Goal: Transaction & Acquisition: Purchase product/service

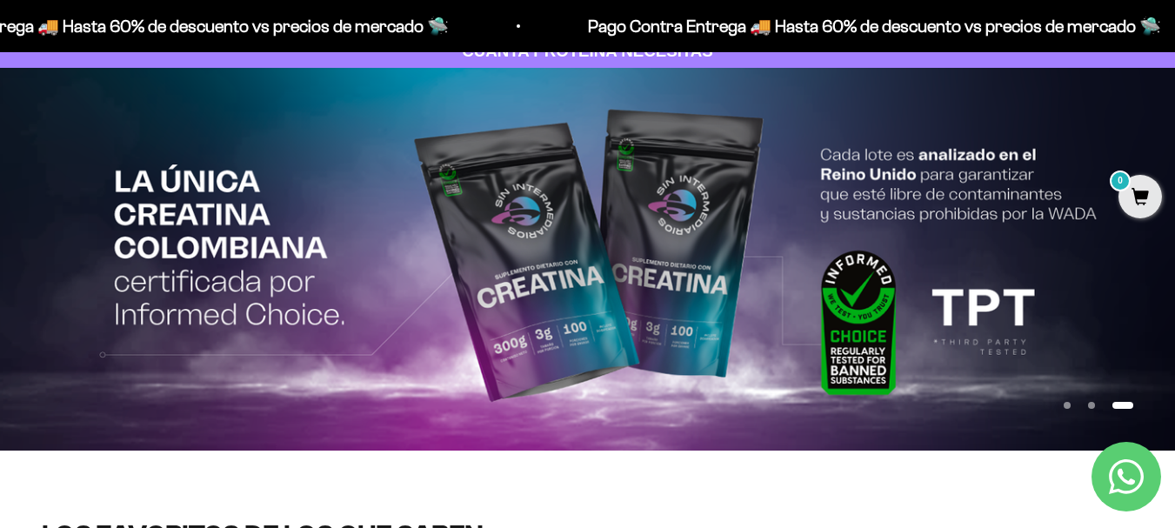
scroll to position [87, 0]
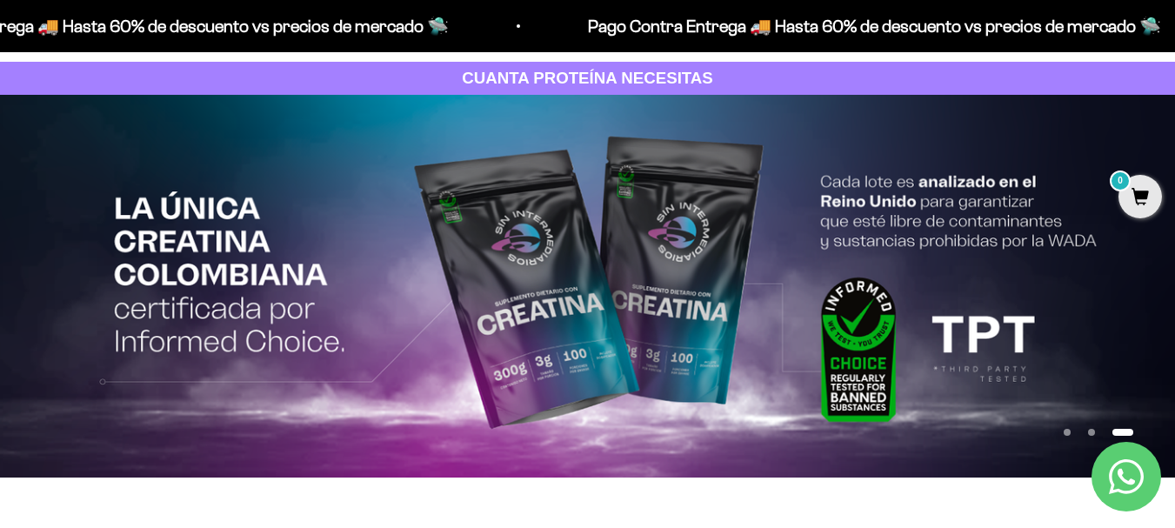
click at [1064, 432] on button "Ir al artículo 1" at bounding box center [1067, 432] width 7 height 7
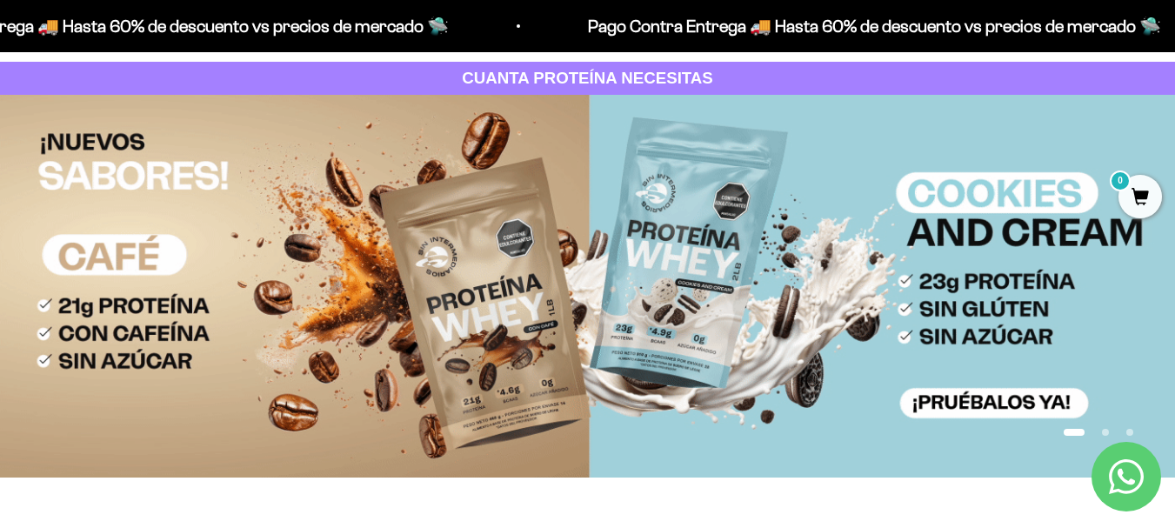
scroll to position [174, 0]
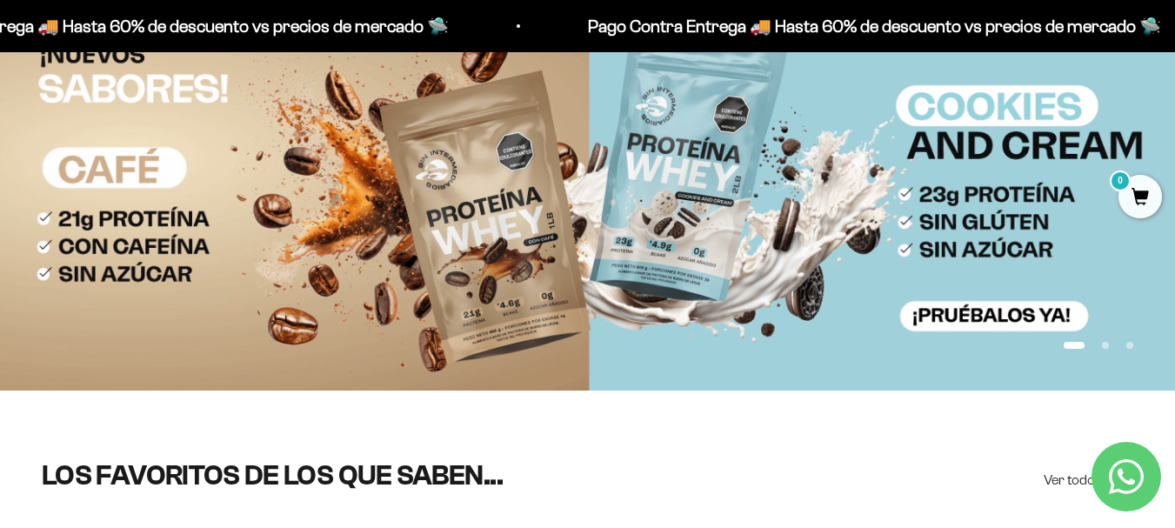
click at [1104, 344] on button "Ir al artículo 2" at bounding box center [1105, 345] width 7 height 7
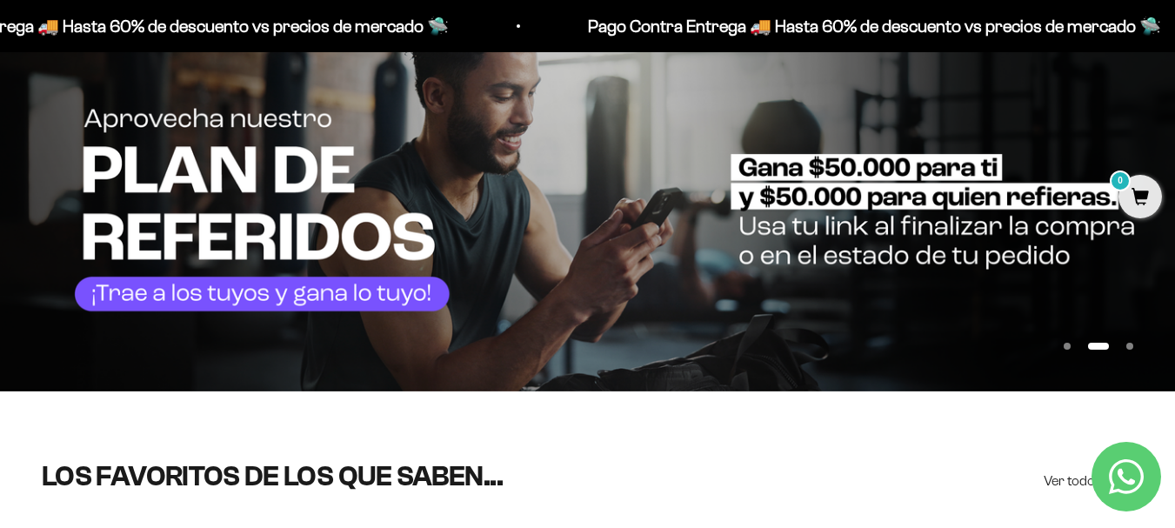
click at [782, 179] on img at bounding box center [587, 200] width 1175 height 384
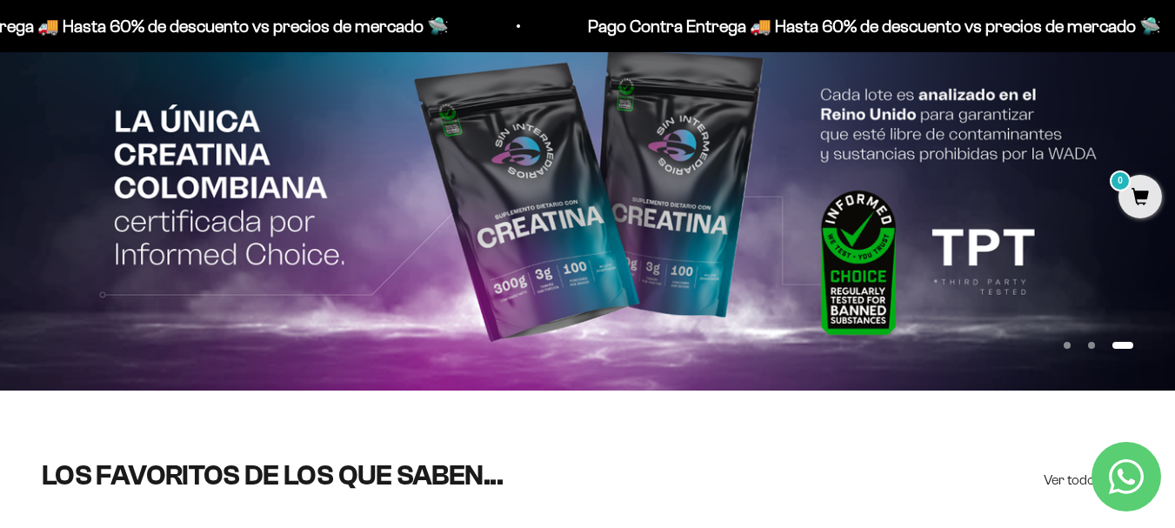
click at [1088, 343] on button "Ir al artículo 2" at bounding box center [1091, 345] width 7 height 7
click at [1091, 344] on button "Ir al artículo 2" at bounding box center [1091, 345] width 7 height 7
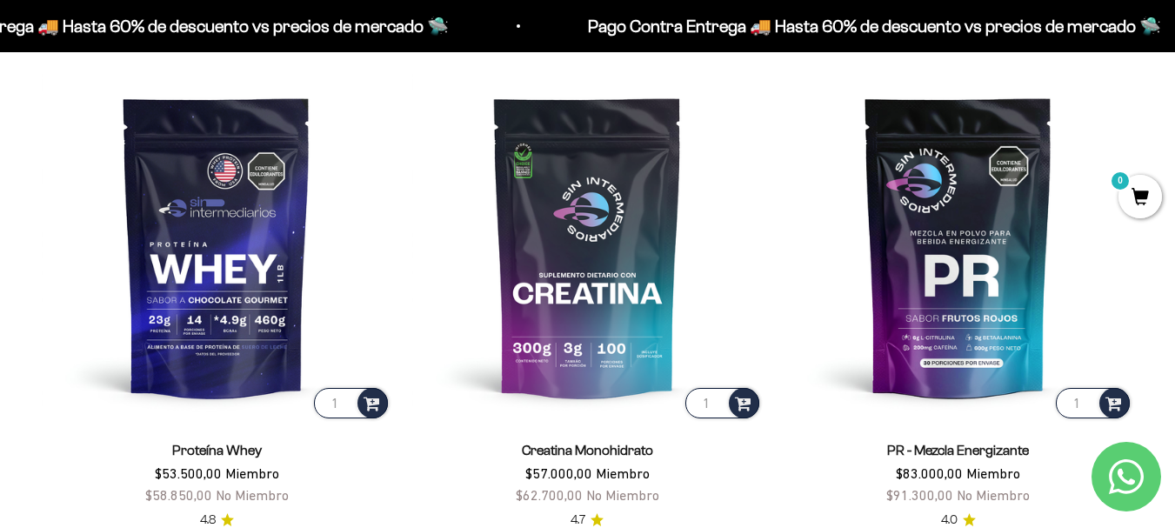
scroll to position [696, 0]
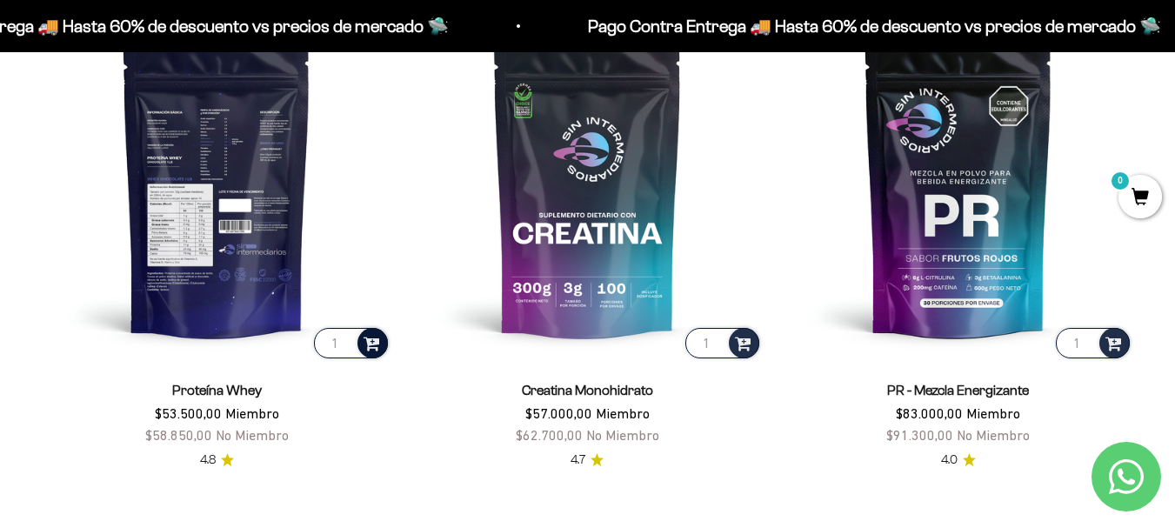
click at [375, 334] on span at bounding box center [372, 342] width 17 height 20
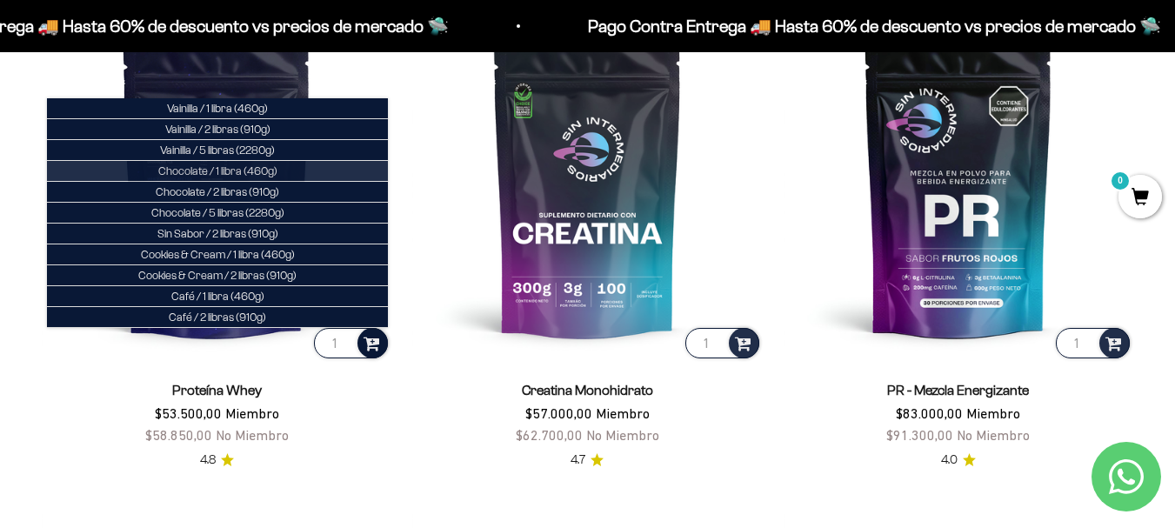
click at [250, 173] on span "Chocolate / 1 libra (460g)" at bounding box center [217, 170] width 119 height 13
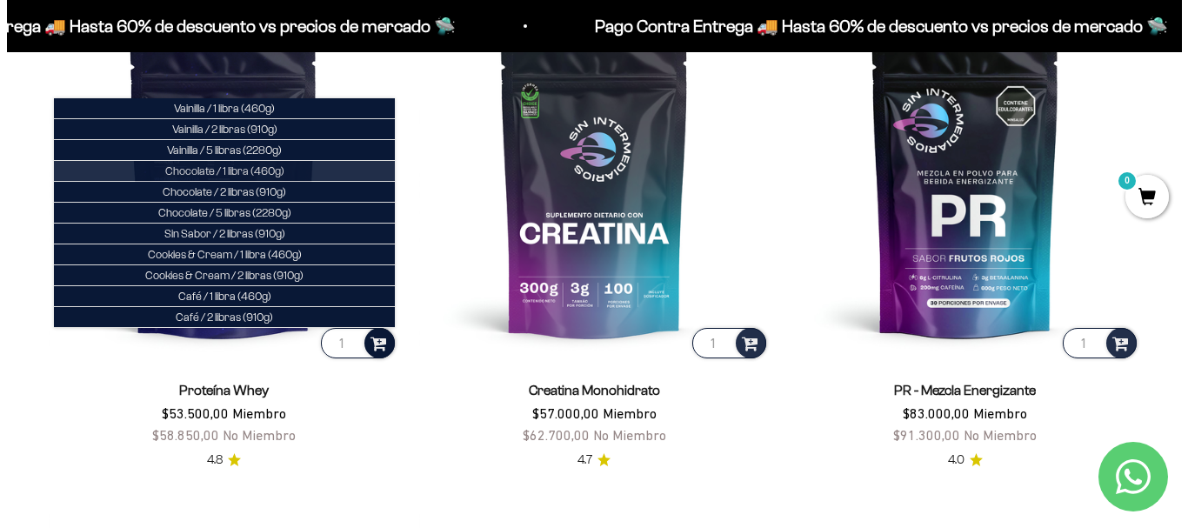
scroll to position [700, 0]
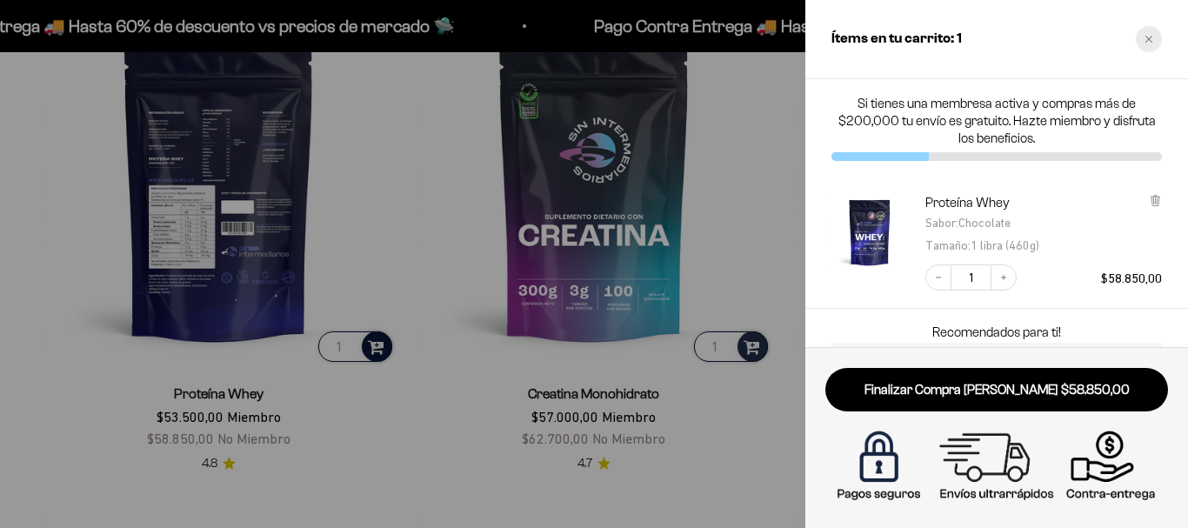
click at [1149, 34] on div "Close cart" at bounding box center [1149, 39] width 26 height 26
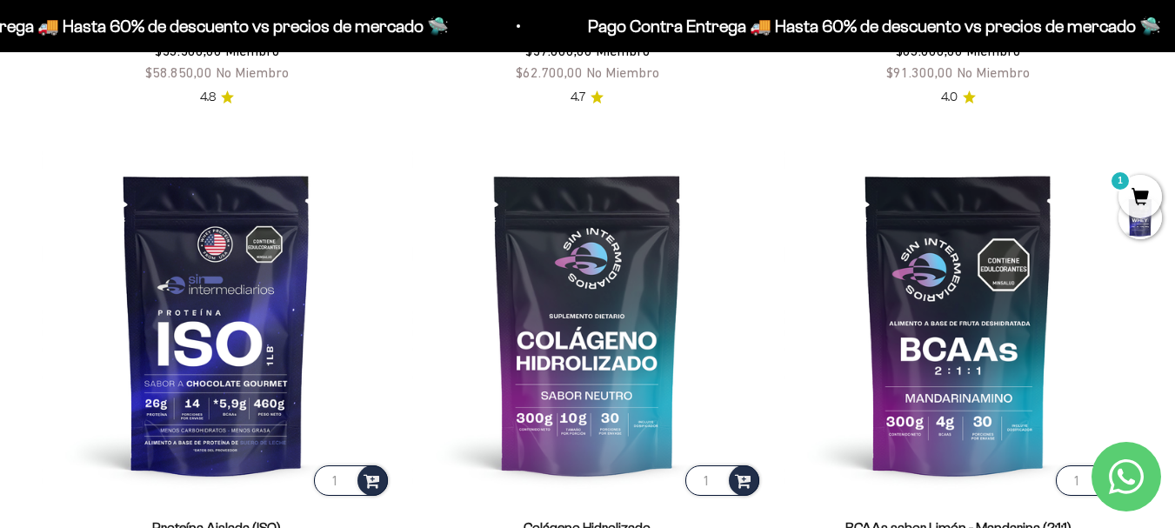
scroll to position [1218, 0]
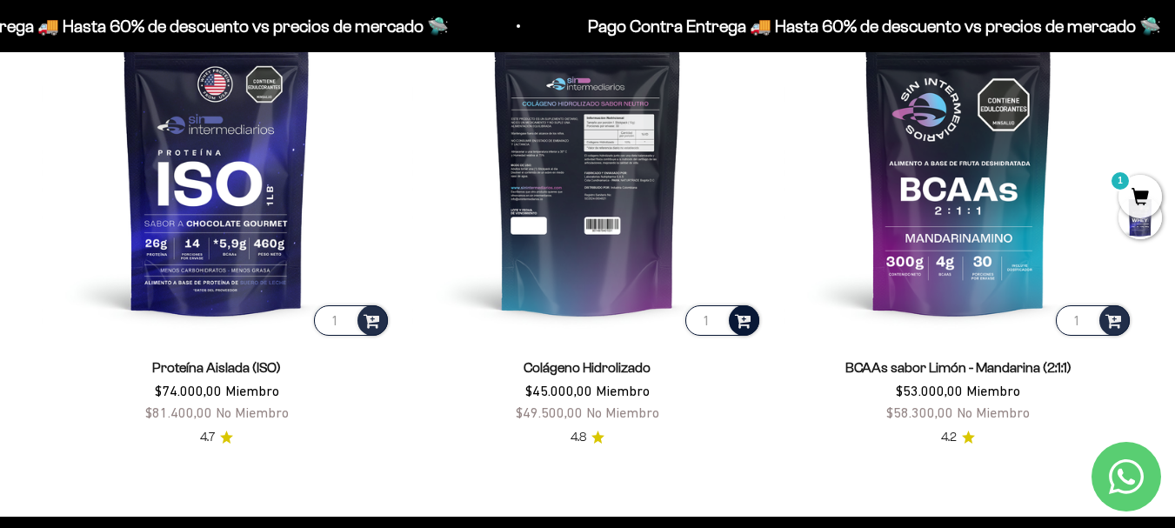
click at [751, 307] on div at bounding box center [744, 320] width 30 height 30
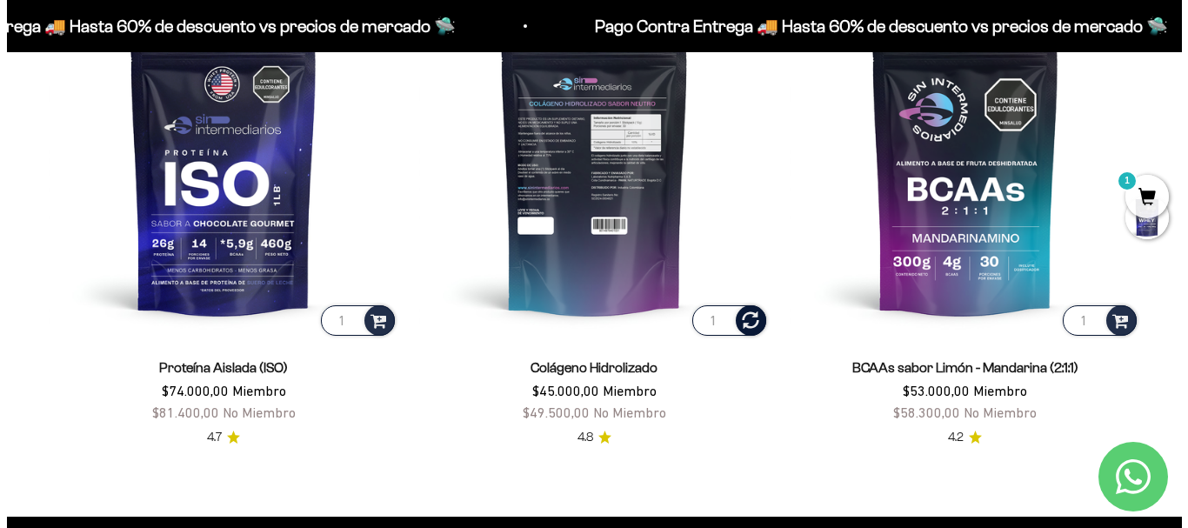
scroll to position [1226, 0]
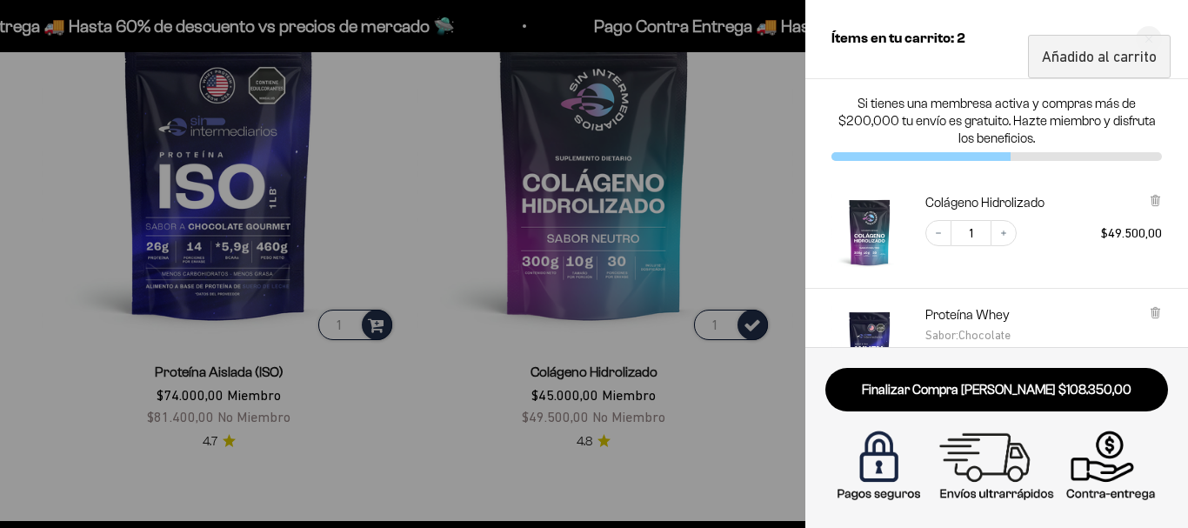
click at [709, 229] on div at bounding box center [594, 264] width 1188 height 528
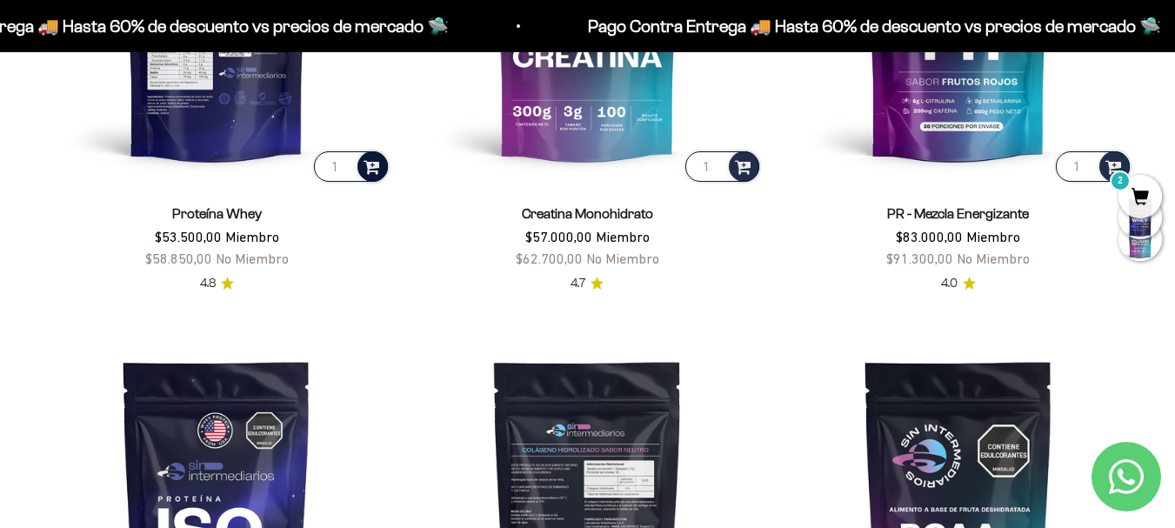
scroll to position [609, 0]
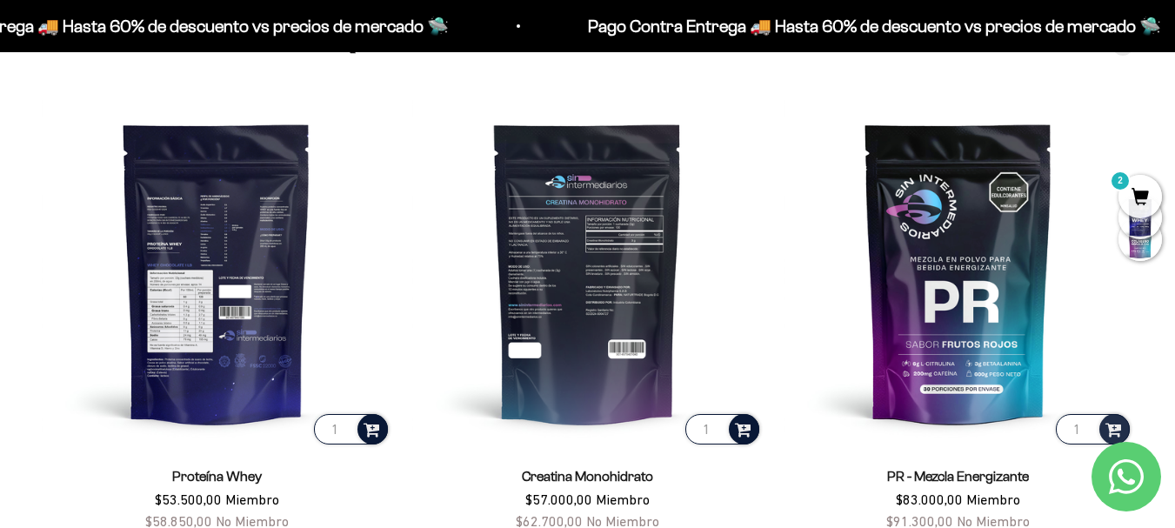
click at [746, 416] on div at bounding box center [744, 429] width 30 height 30
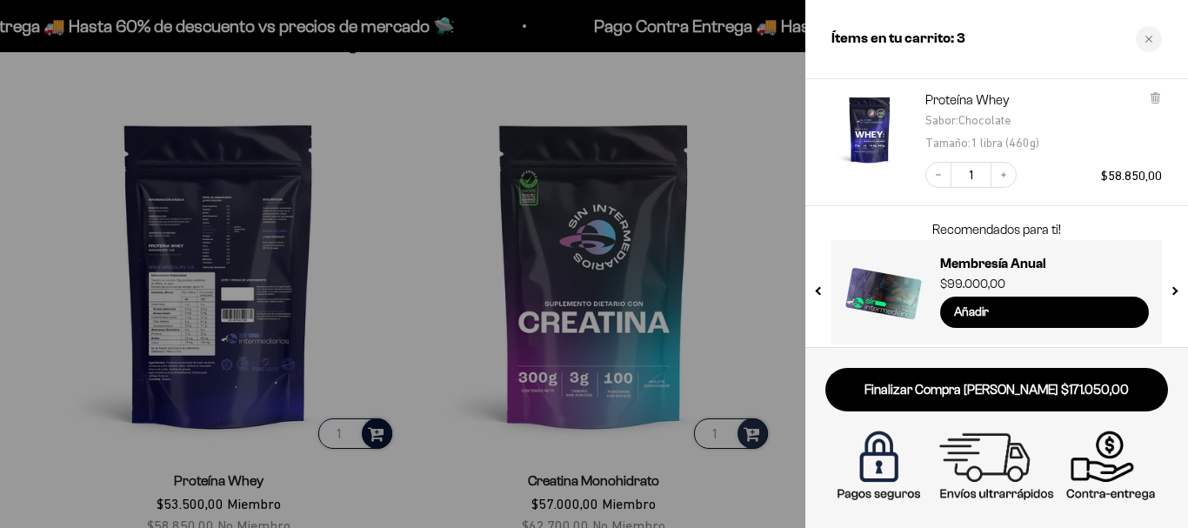
scroll to position [337, 0]
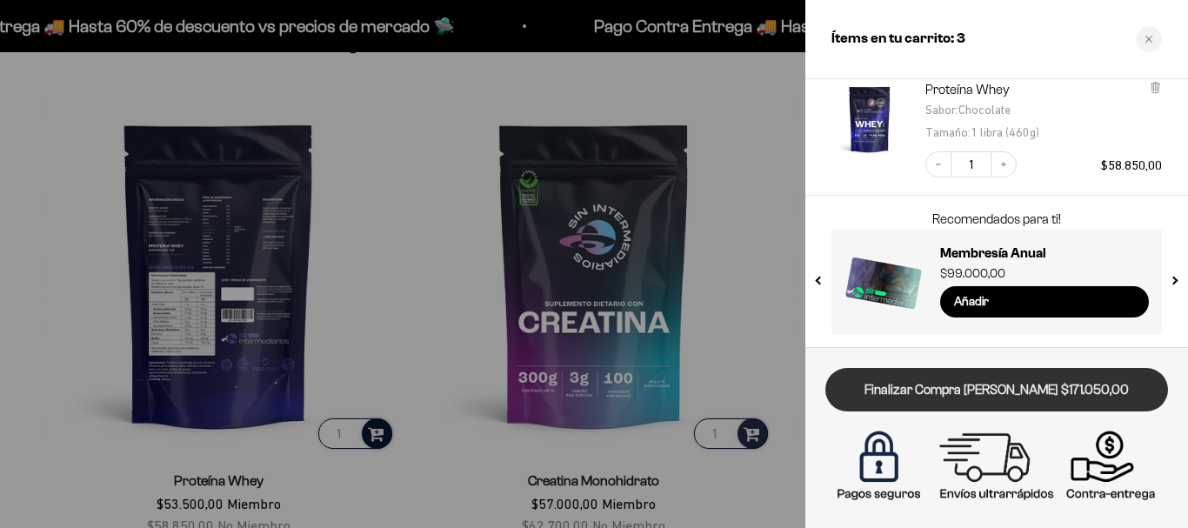
click at [1005, 400] on link "Finalizar Compra [PERSON_NAME] $171.050,00" at bounding box center [996, 390] width 343 height 44
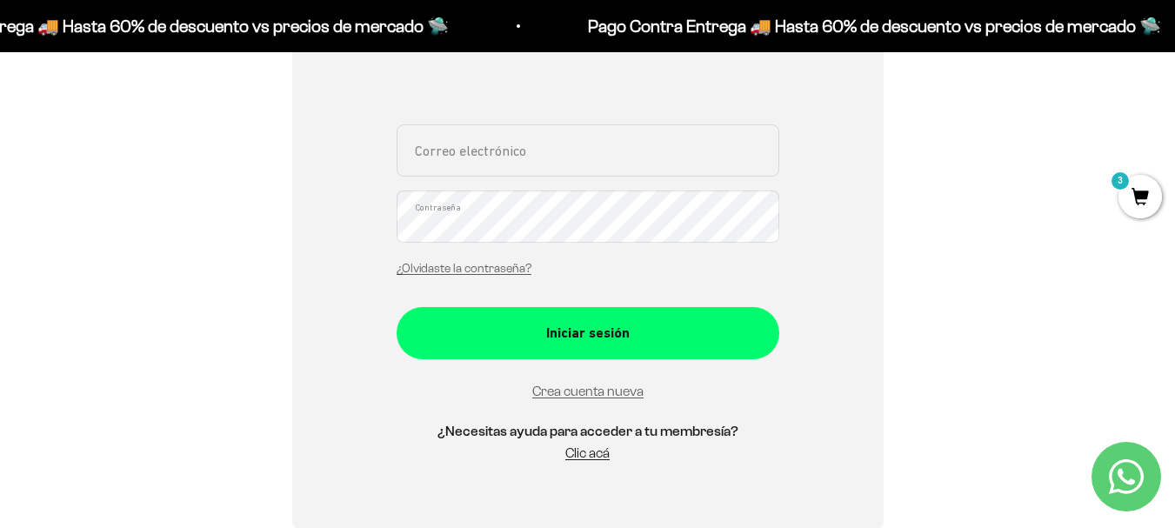
scroll to position [348, 0]
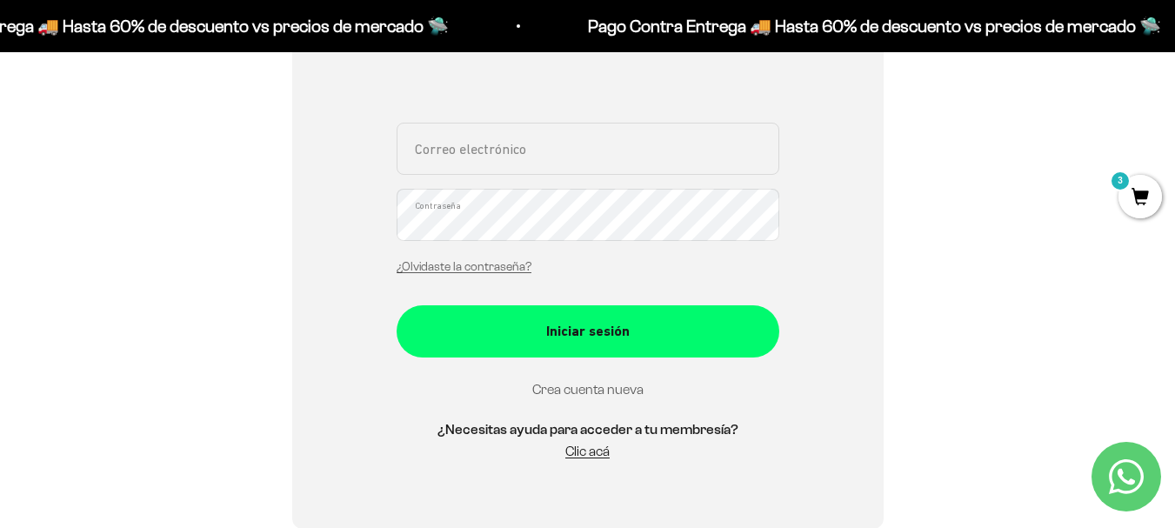
click at [598, 389] on link "Crea cuenta nueva" at bounding box center [587, 389] width 111 height 15
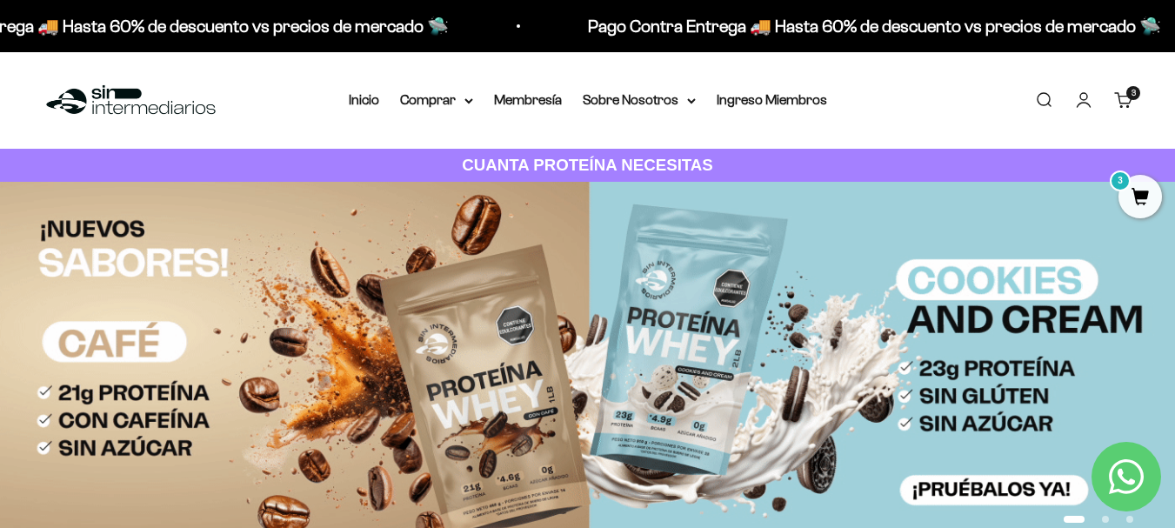
scroll to position [174, 0]
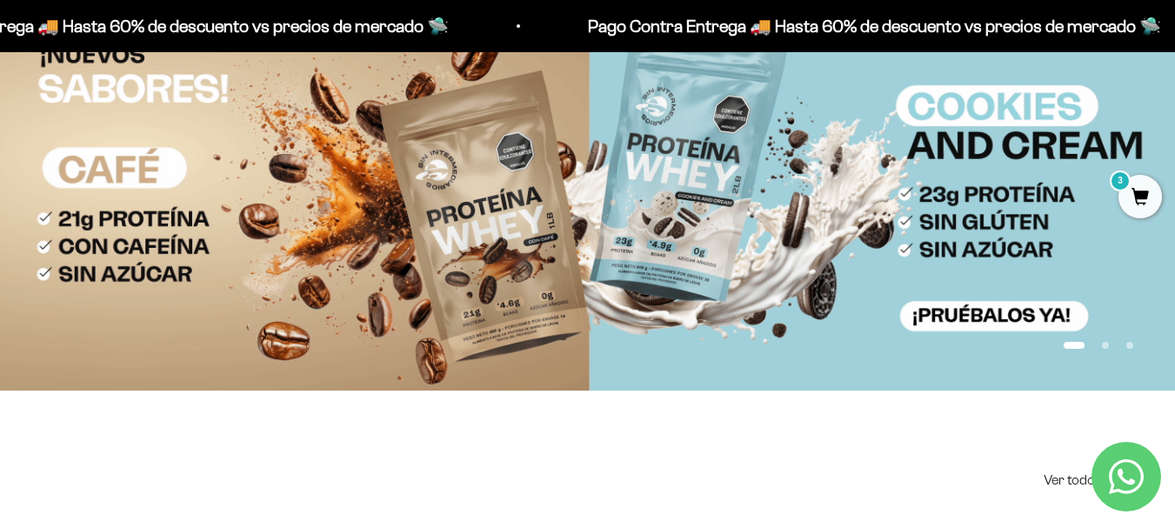
click at [1102, 342] on button "Ir al artículo 2" at bounding box center [1105, 345] width 7 height 7
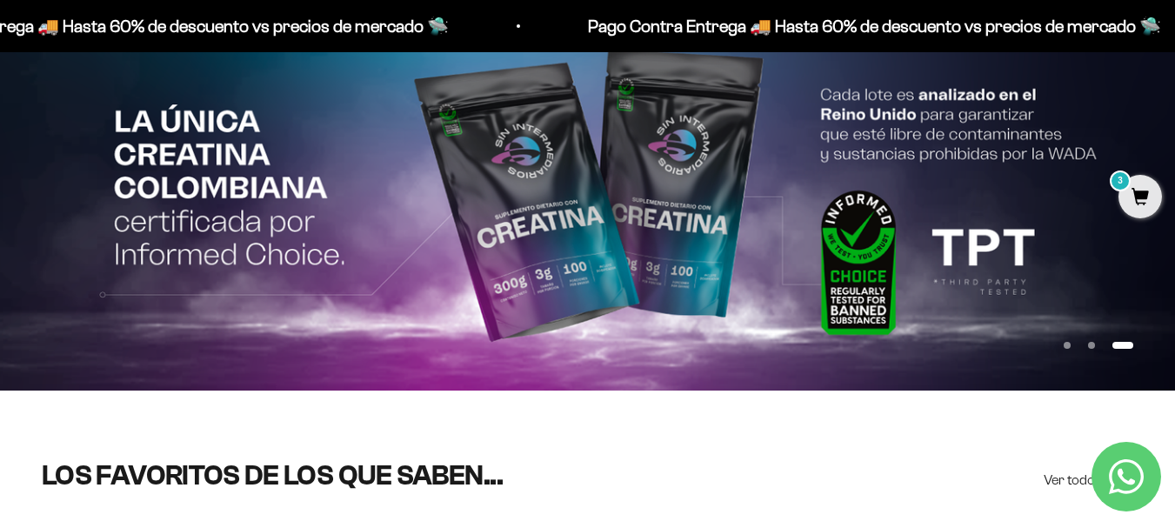
click at [1089, 342] on button "Ir al artículo 2" at bounding box center [1091, 345] width 7 height 7
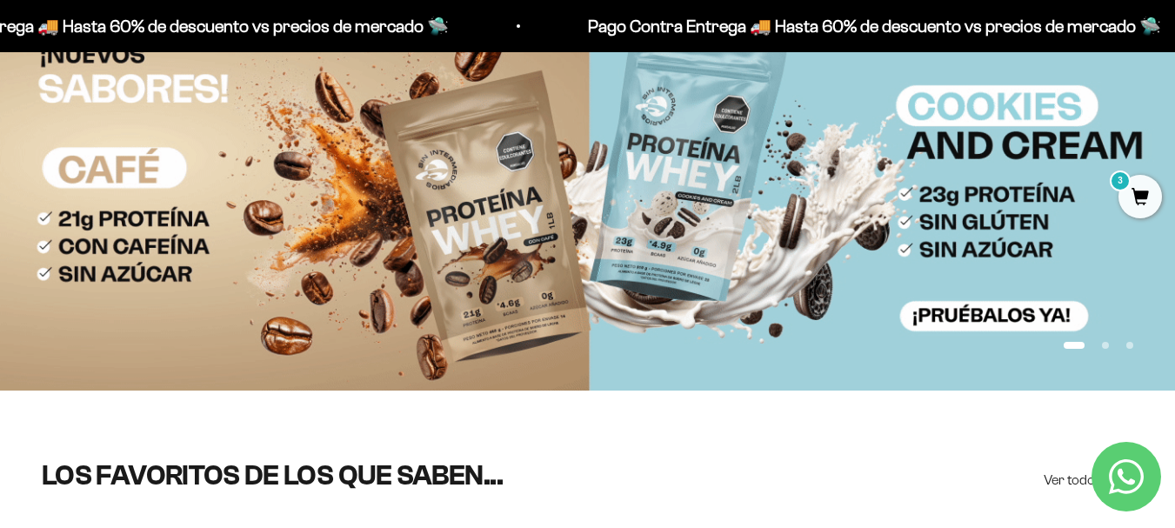
click at [1141, 254] on img at bounding box center [587, 199] width 1175 height 383
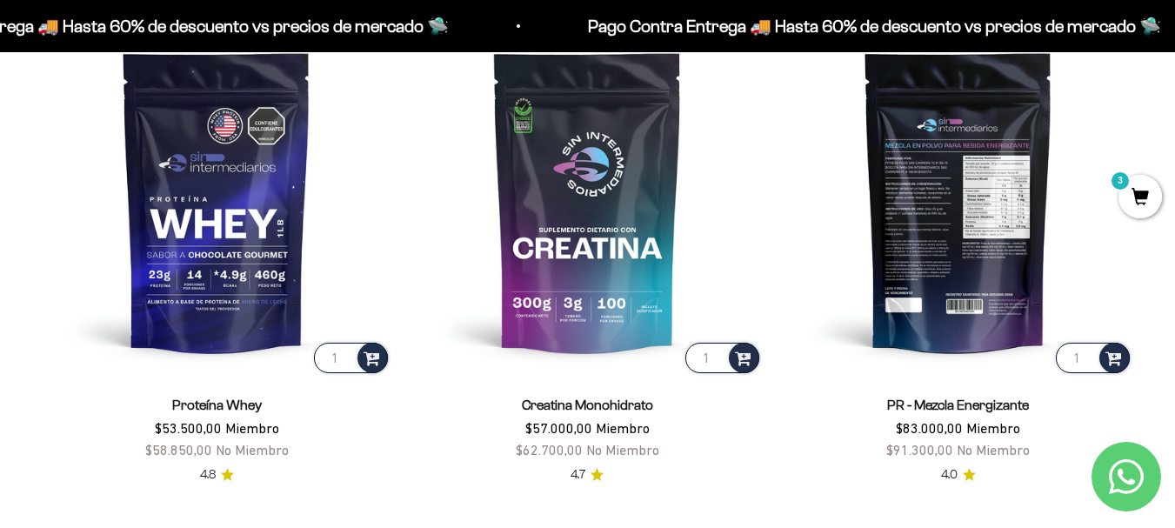
scroll to position [700, 0]
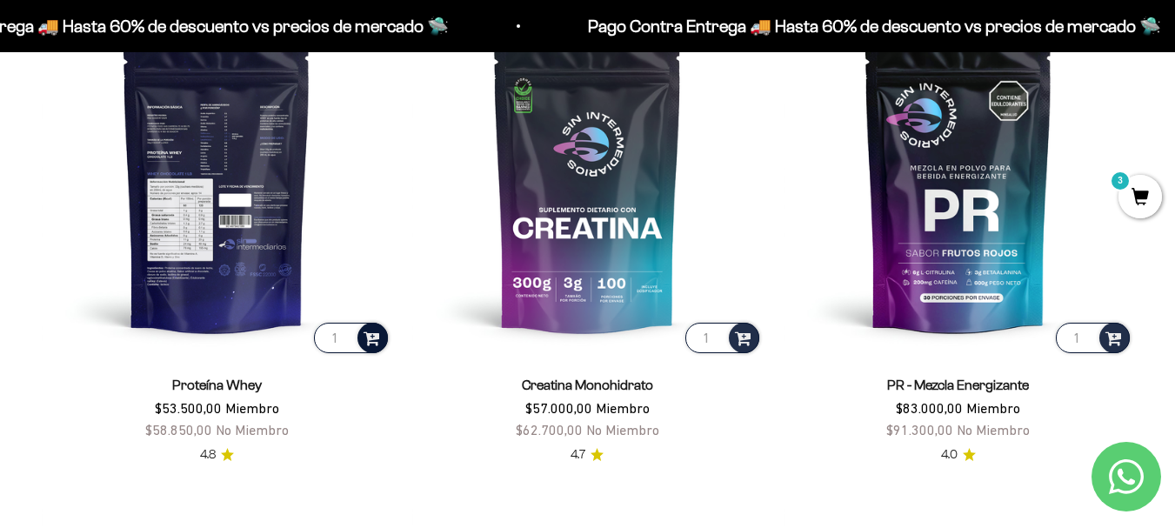
click at [367, 335] on span at bounding box center [372, 337] width 17 height 20
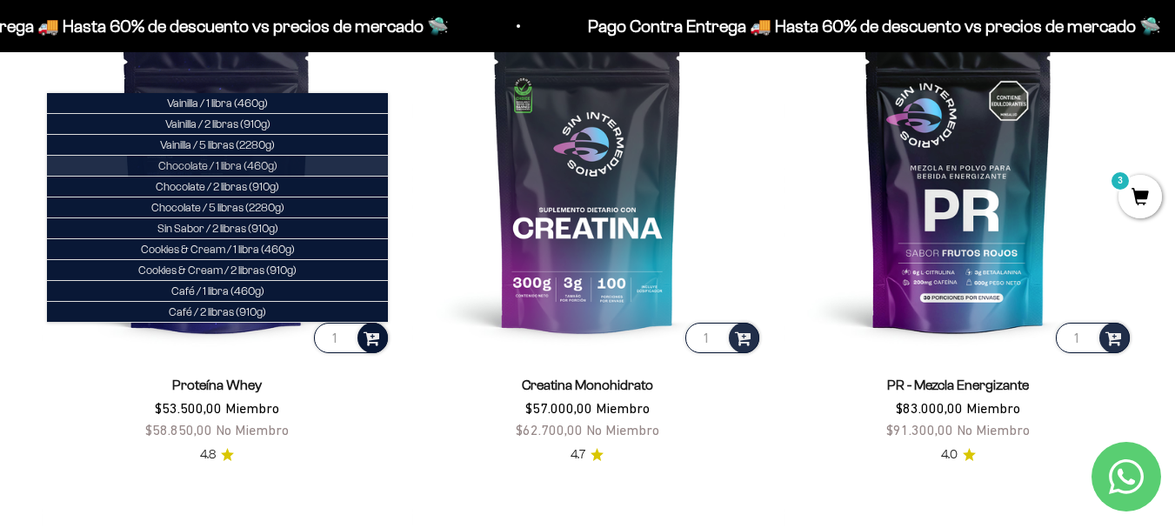
click at [244, 160] on span "Chocolate / 1 libra (460g)" at bounding box center [217, 165] width 119 height 13
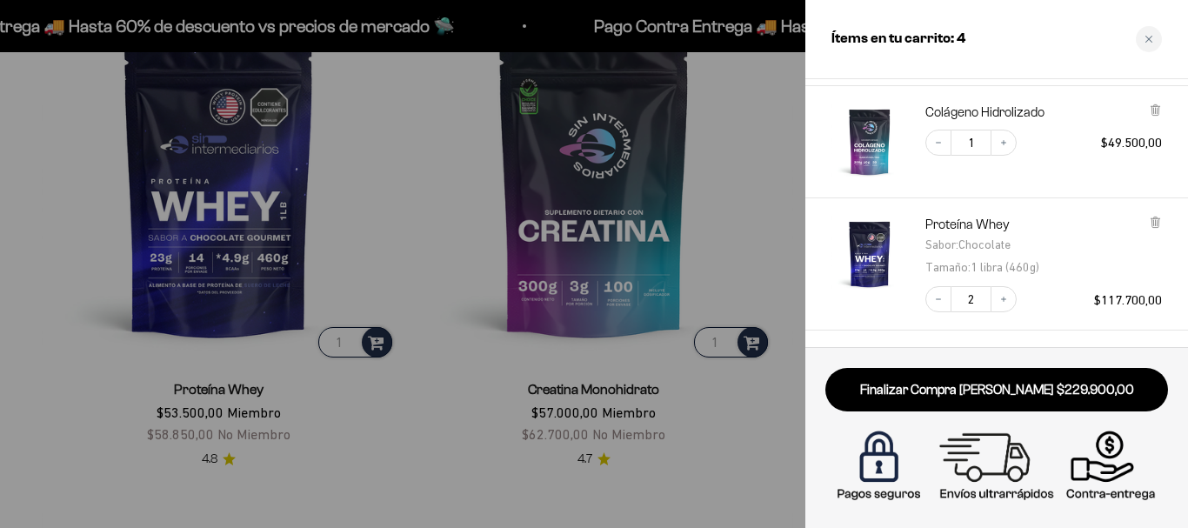
scroll to position [174, 0]
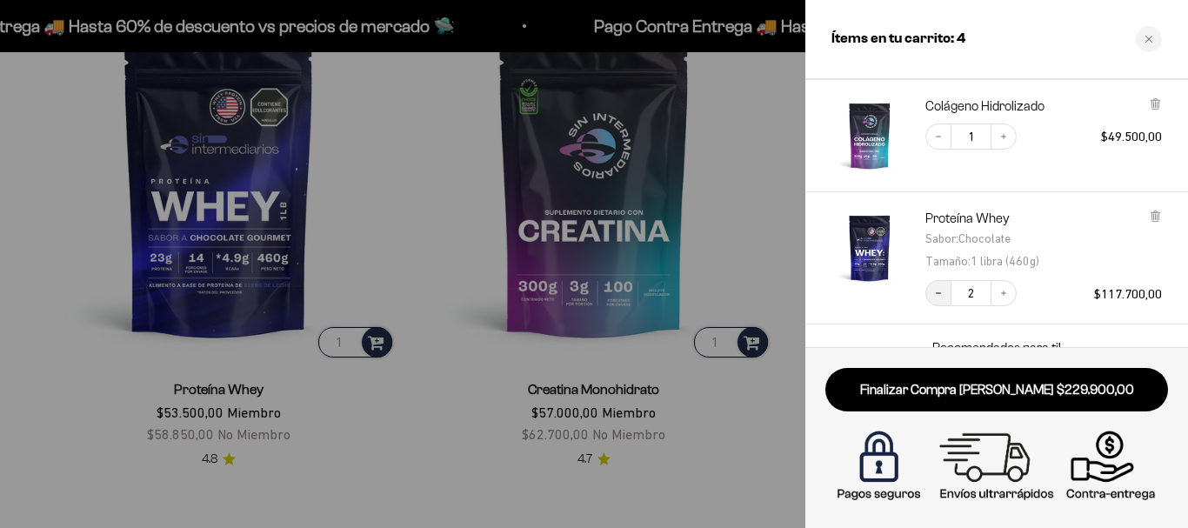
click at [940, 293] on icon "Decrease quantity" at bounding box center [938, 293] width 5 height 1
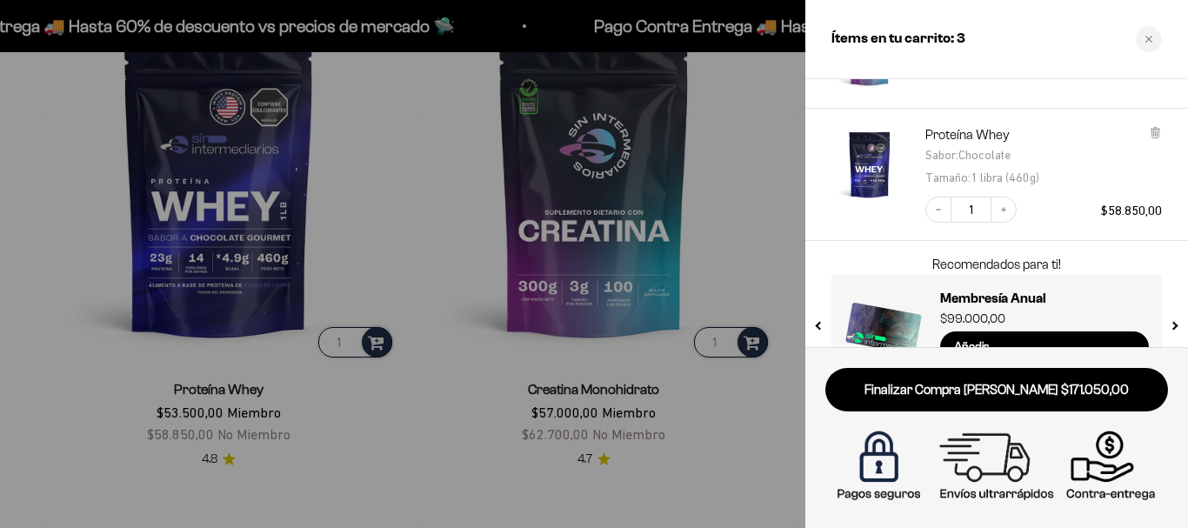
scroll to position [337, 0]
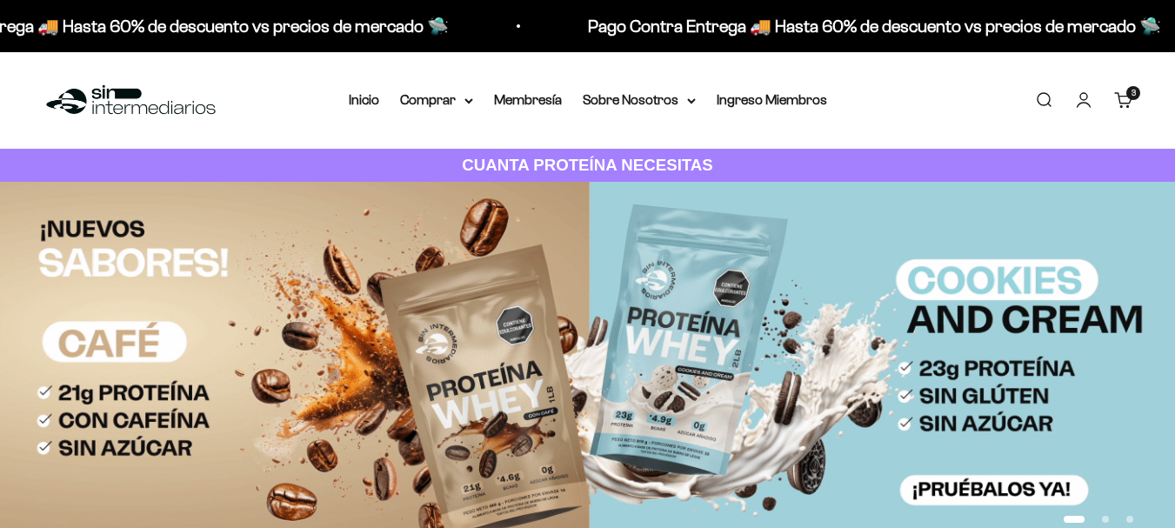
click at [1103, 516] on button "Ir al artículo 2" at bounding box center [1105, 519] width 7 height 7
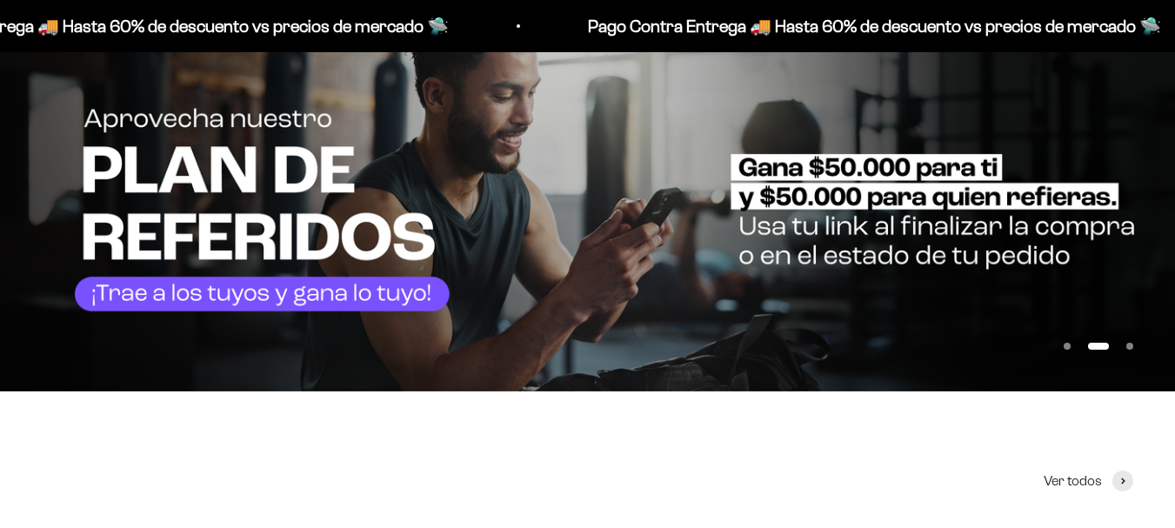
scroll to position [174, 0]
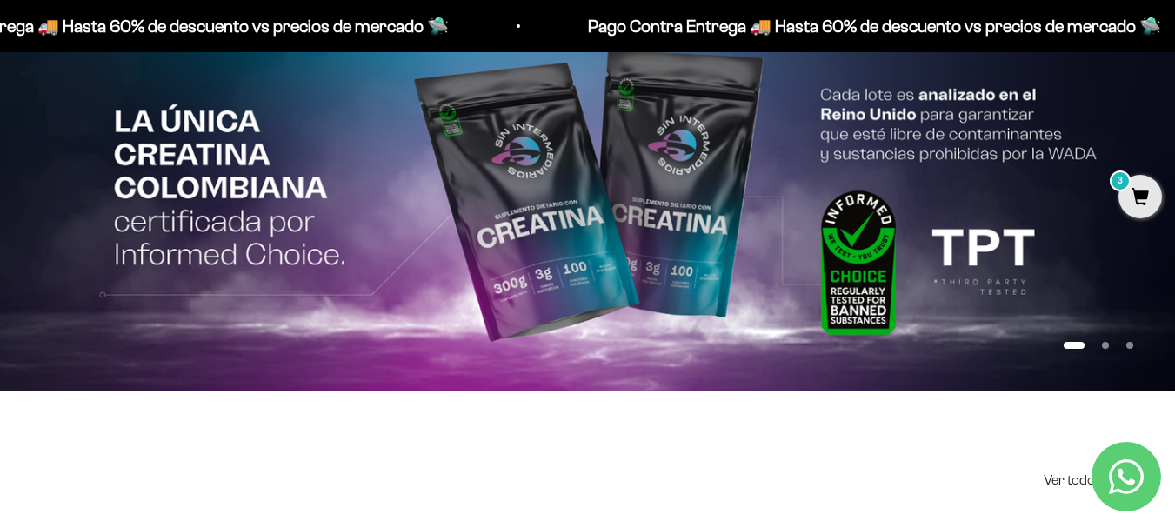
drag, startPoint x: 1090, startPoint y: 340, endPoint x: 1072, endPoint y: 322, distance: 25.2
click at [1085, 342] on button "Ir al artículo 1" at bounding box center [1074, 345] width 21 height 7
